Goal: Information Seeking & Learning: Find specific fact

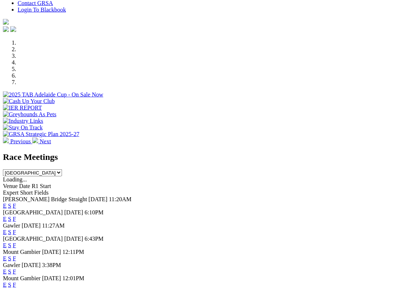
scroll to position [192, 0]
click at [16, 216] on link "F" at bounding box center [14, 219] width 3 height 6
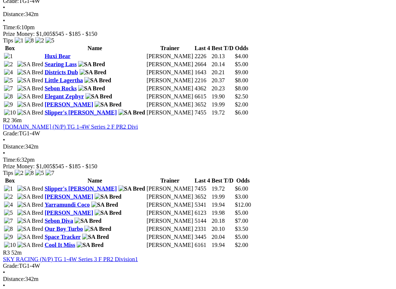
scroll to position [391, 0]
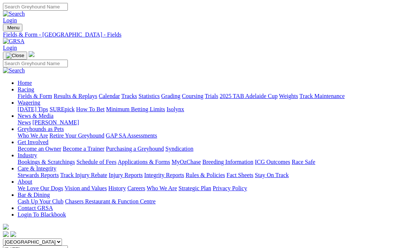
scroll to position [412, 0]
